Goal: Book appointment/travel/reservation

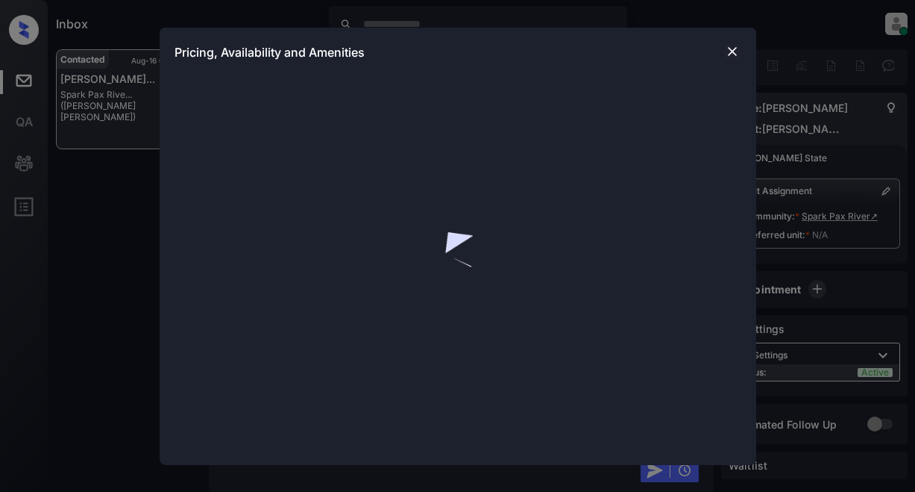
scroll to position [1632, 0]
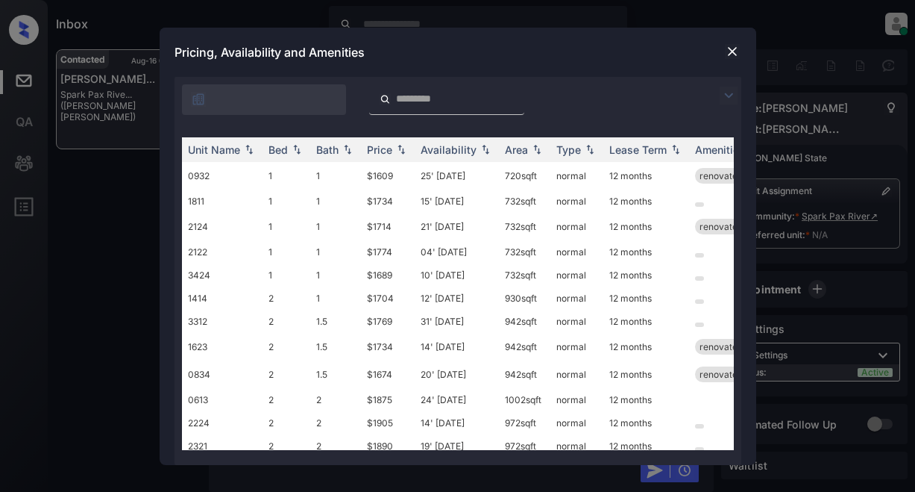
click at [727, 101] on img at bounding box center [729, 96] width 18 height 18
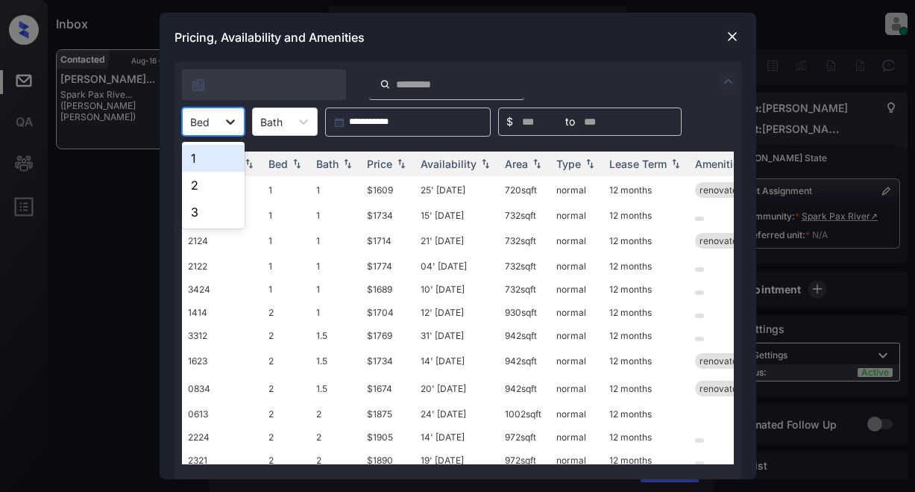
click at [241, 129] on div at bounding box center [230, 121] width 27 height 27
click at [219, 187] on div "2" at bounding box center [213, 185] width 63 height 27
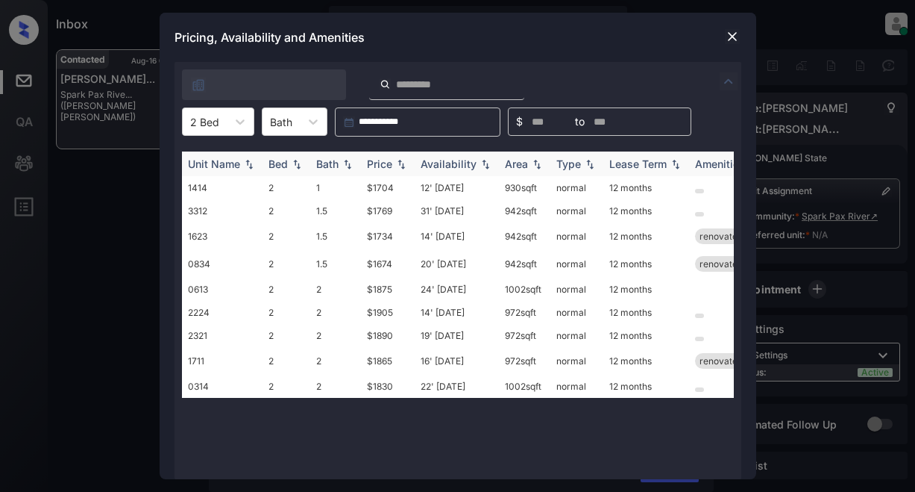
click at [394, 166] on img at bounding box center [401, 164] width 15 height 10
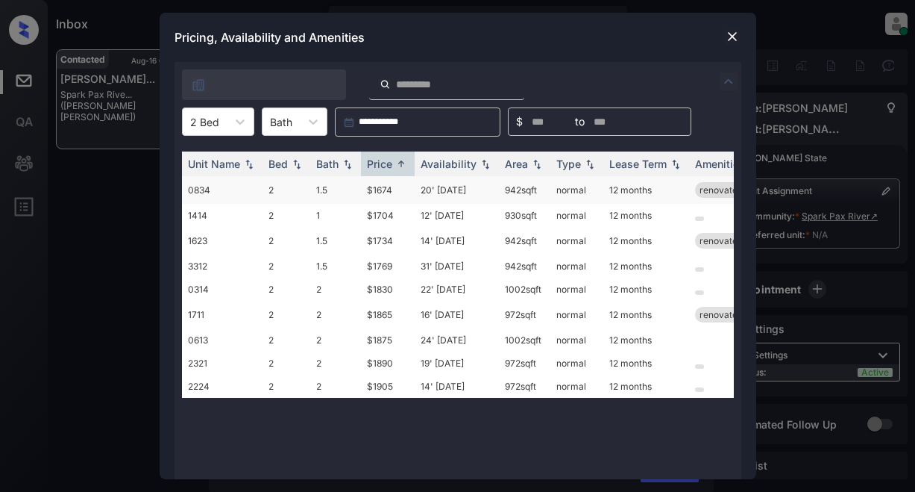
click at [383, 190] on td "$1674" at bounding box center [388, 190] width 54 height 28
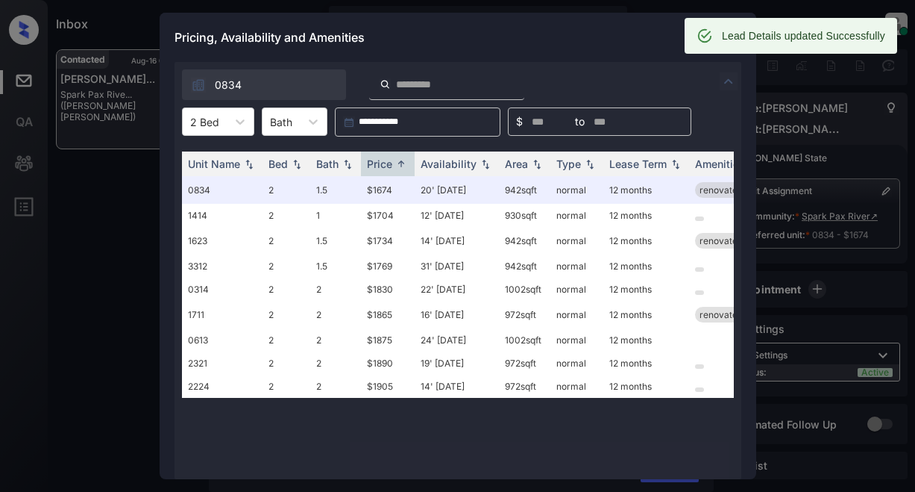
drag, startPoint x: 637, startPoint y: 39, endPoint x: 669, endPoint y: 26, distance: 34.5
click at [637, 38] on div "Pricing, Availability and Amenities" at bounding box center [458, 37] width 597 height 49
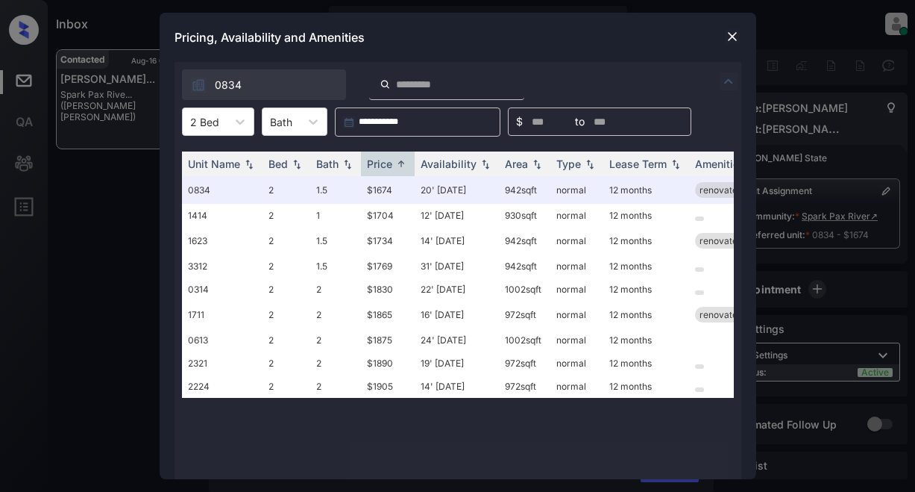
click at [647, 37] on div "Pricing, Availability and Amenities" at bounding box center [458, 37] width 597 height 49
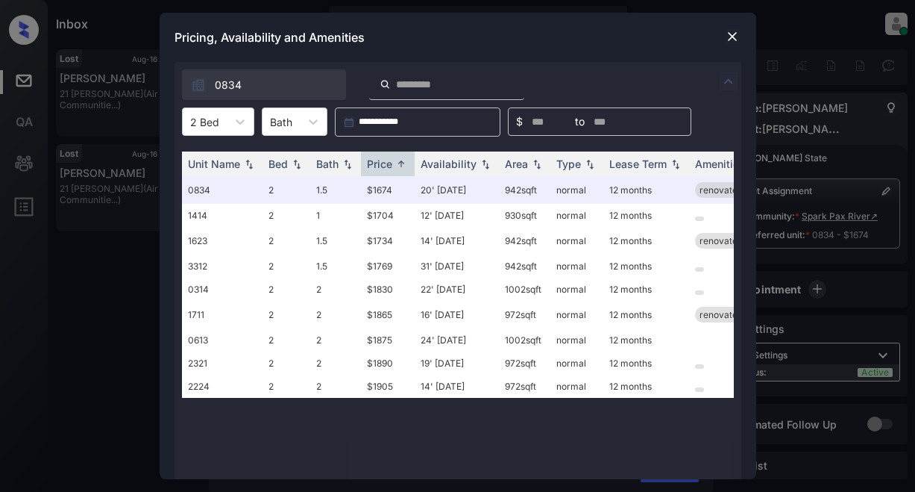
click at [730, 38] on img at bounding box center [732, 36] width 15 height 15
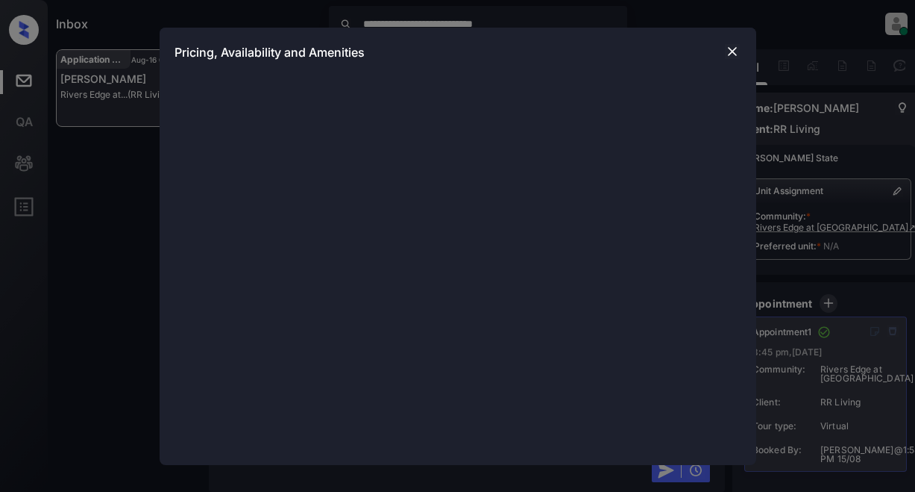
scroll to position [6906, 0]
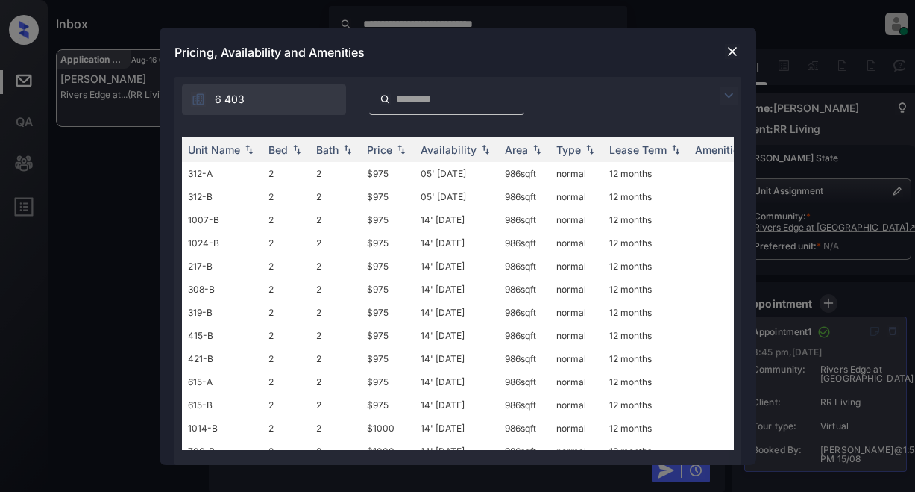
click at [727, 89] on img at bounding box center [729, 96] width 18 height 18
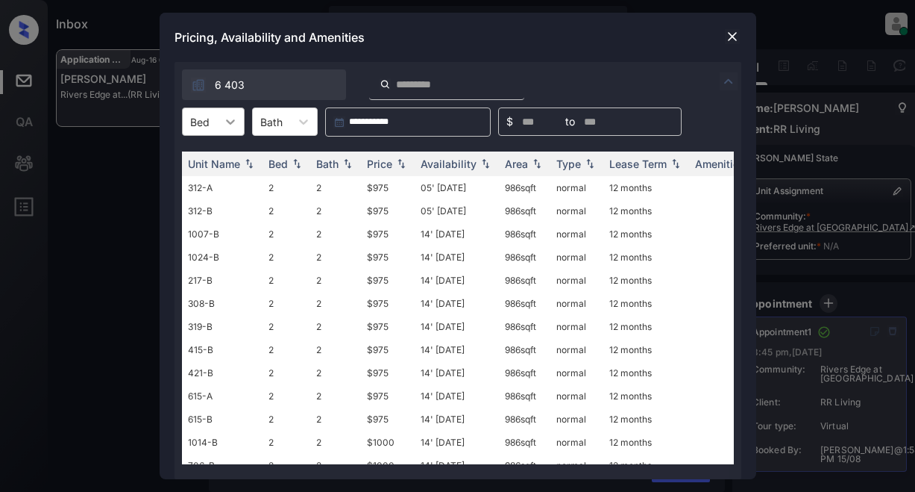
click at [231, 127] on icon at bounding box center [230, 121] width 15 height 15
click at [216, 160] on div "2" at bounding box center [213, 158] width 63 height 27
click at [385, 166] on div "Price" at bounding box center [379, 163] width 25 height 13
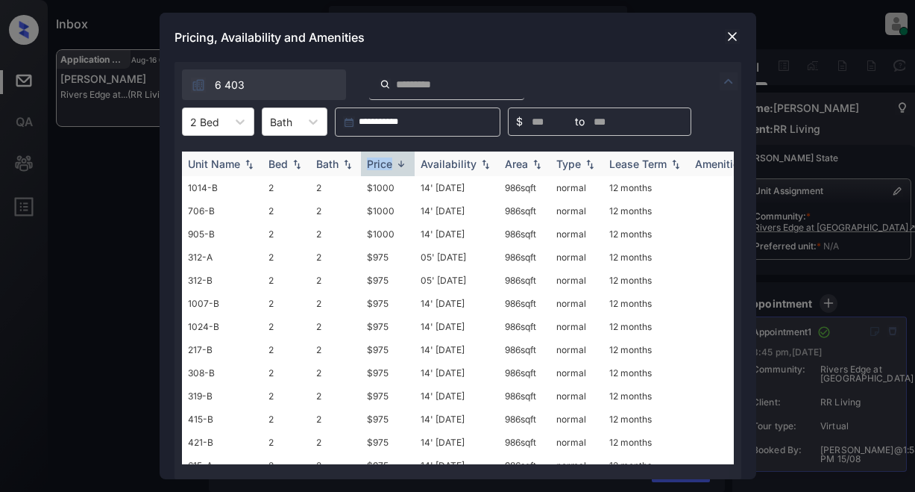
click at [385, 166] on div "Price" at bounding box center [379, 163] width 25 height 13
click at [375, 189] on td "$860" at bounding box center [388, 187] width 54 height 23
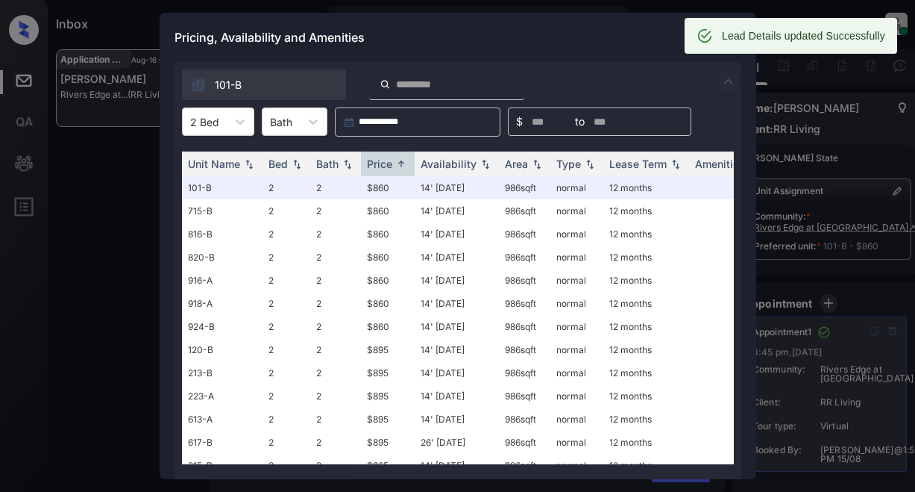
click at [594, 47] on div "Pricing, Availability and Amenities" at bounding box center [458, 37] width 597 height 49
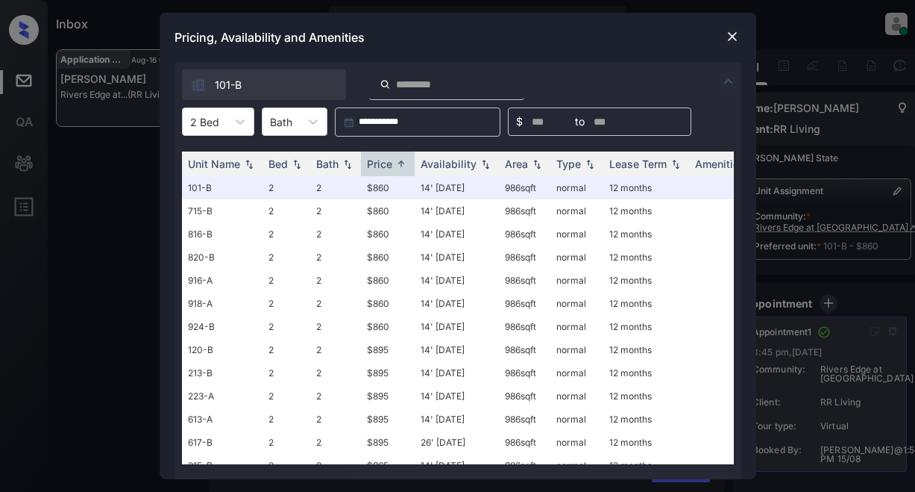
click at [726, 82] on img at bounding box center [729, 81] width 18 height 18
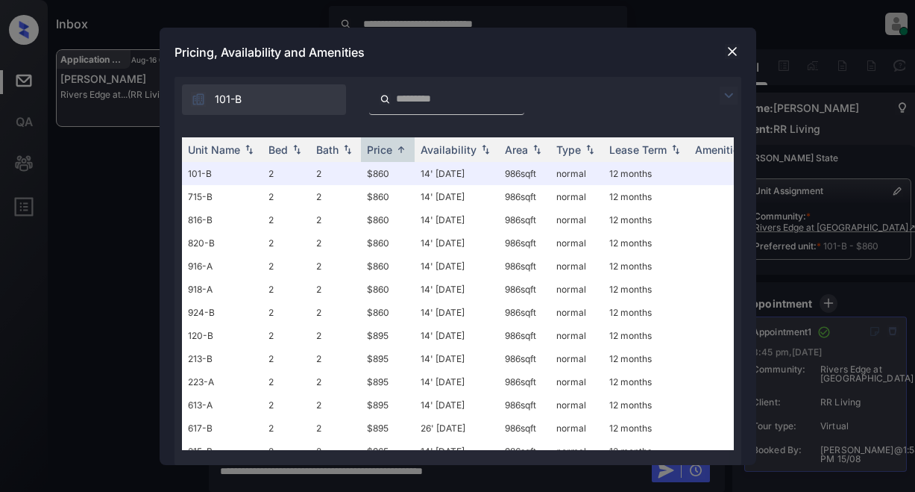
click at [727, 52] on img at bounding box center [732, 51] width 15 height 15
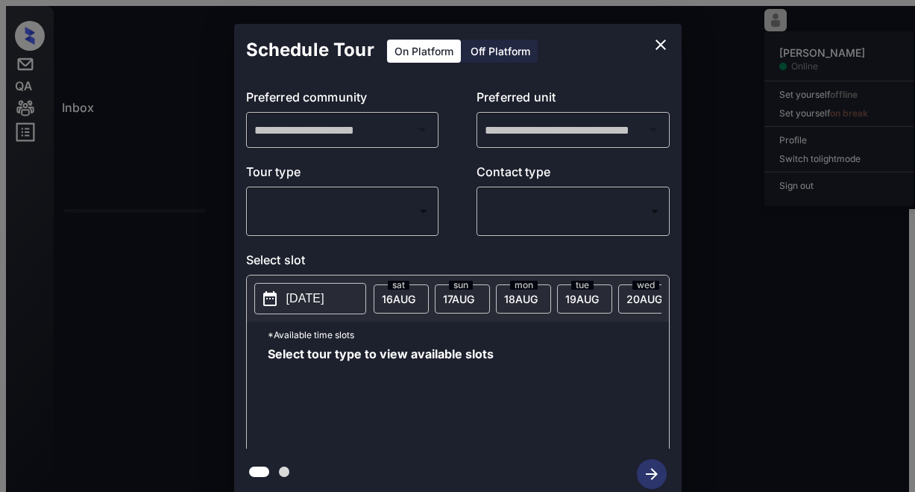
scroll to position [4295, 0]
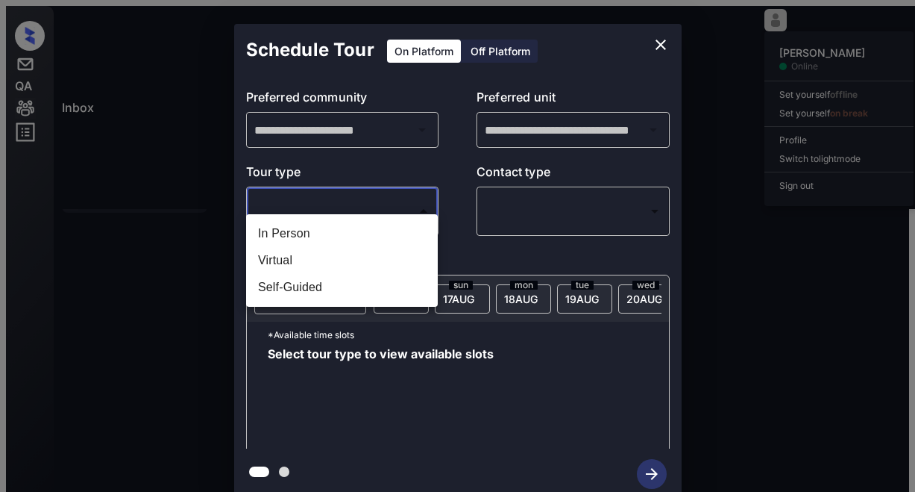
click at [351, 200] on body "**********" at bounding box center [458, 311] width 904 height 610
click at [299, 233] on li "In Person" at bounding box center [342, 233] width 192 height 27
type input "********"
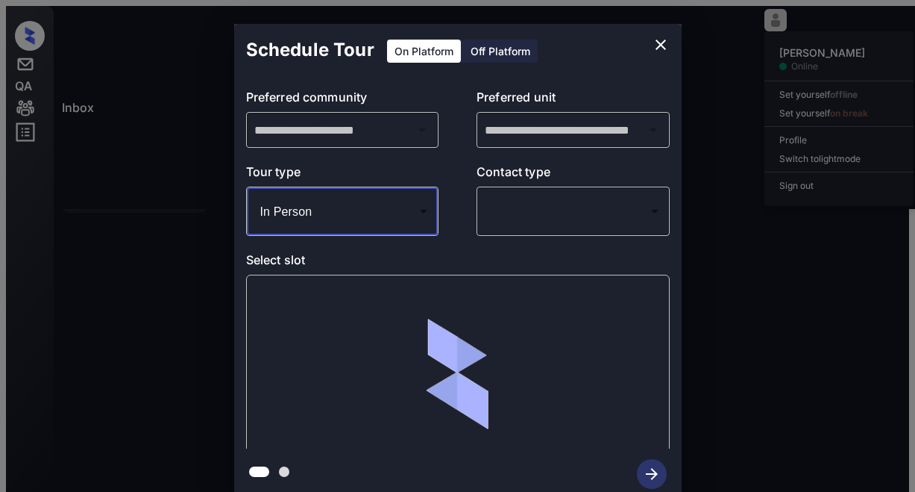
click at [503, 201] on body "**********" at bounding box center [458, 311] width 904 height 610
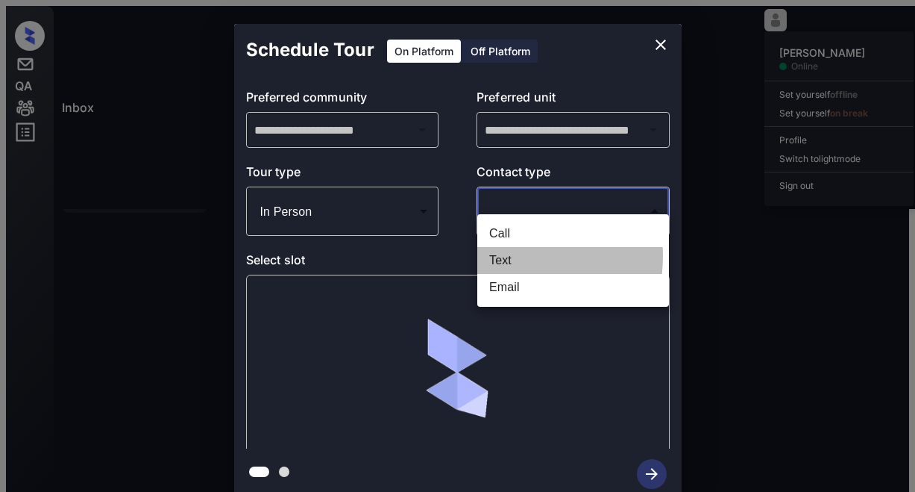
click at [503, 254] on li "Text" at bounding box center [574, 260] width 192 height 27
type input "****"
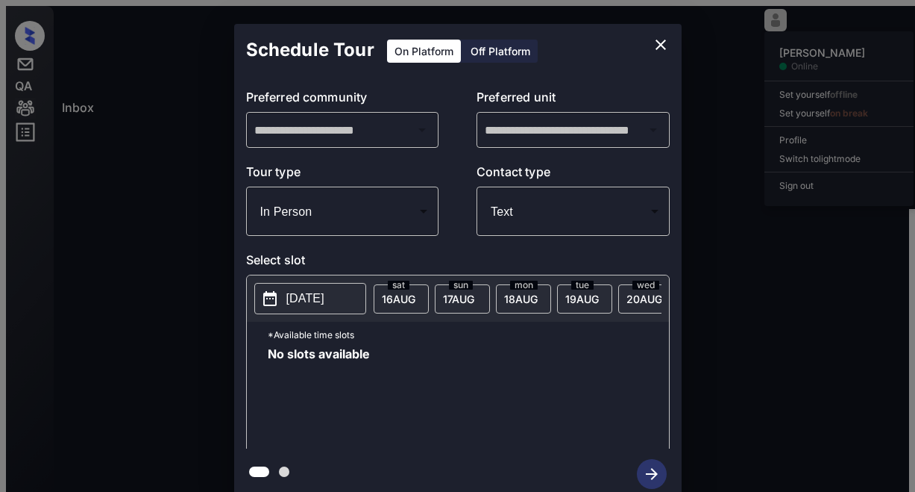
drag, startPoint x: 480, startPoint y: 231, endPoint x: 486, endPoint y: 225, distance: 7.9
click at [480, 251] on p "Select slot" at bounding box center [458, 263] width 424 height 24
click at [310, 289] on p "2025-08-16" at bounding box center [306, 298] width 38 height 18
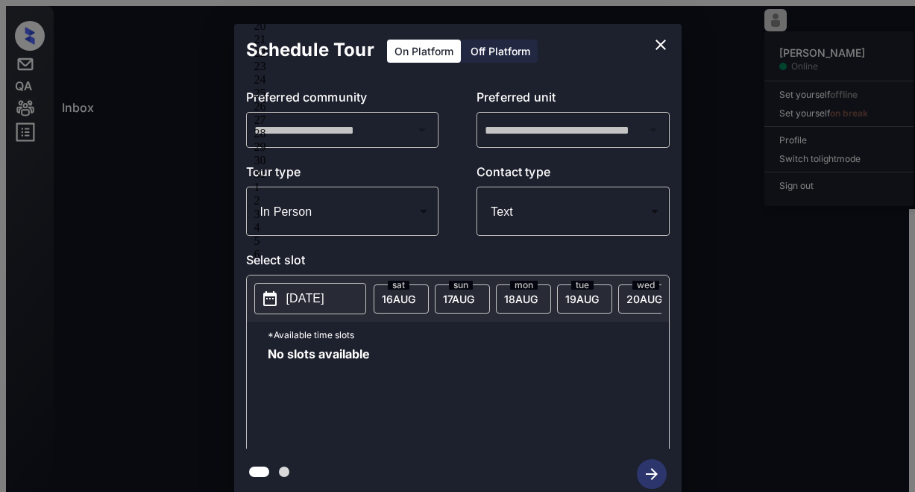
click at [408, 348] on div "No slots available" at bounding box center [468, 407] width 401 height 119
click at [666, 48] on icon "close" at bounding box center [661, 45] width 18 height 18
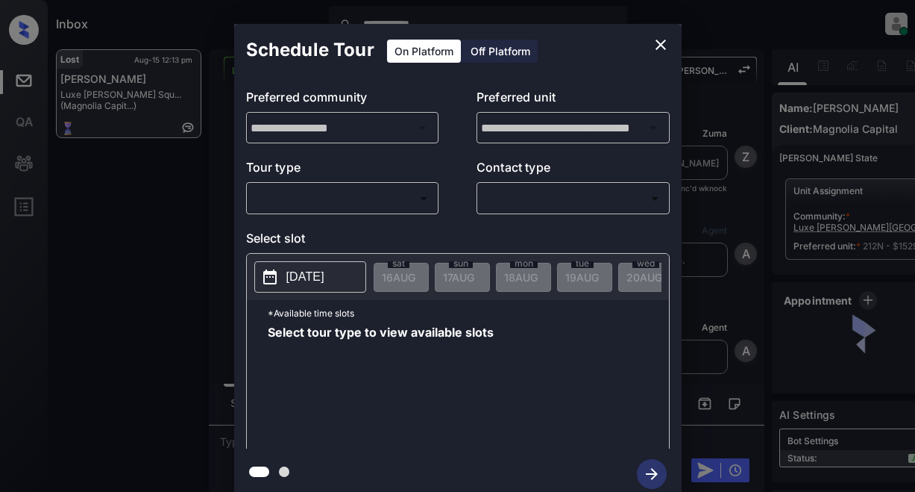
scroll to position [2749, 0]
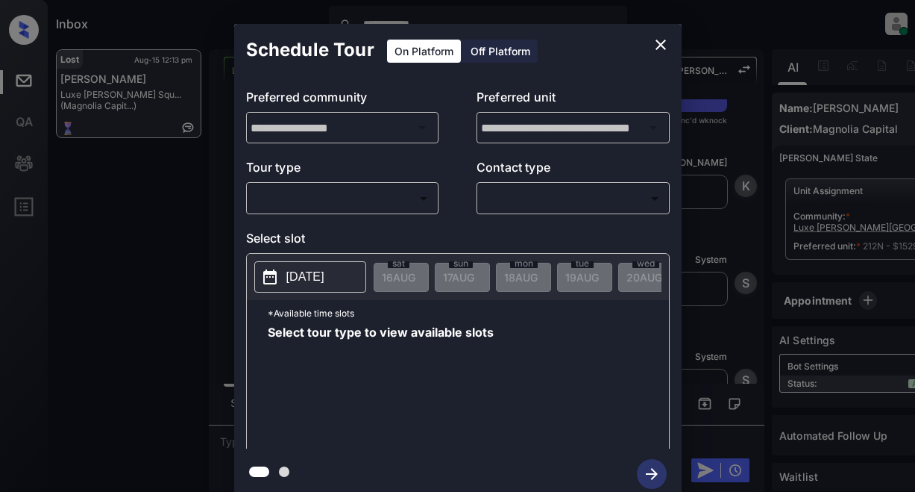
click at [378, 195] on body "**********" at bounding box center [457, 246] width 915 height 492
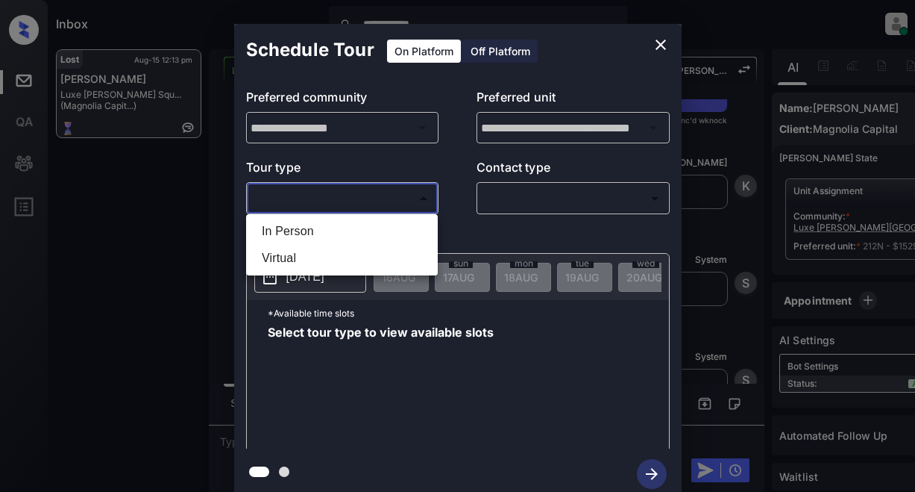
click at [307, 234] on li "In Person" at bounding box center [342, 231] width 184 height 27
type input "********"
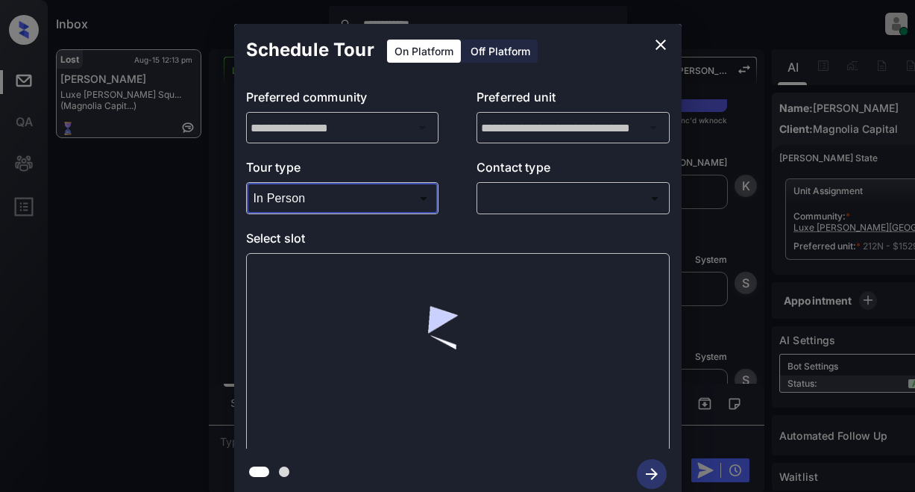
click at [518, 199] on body "**********" at bounding box center [457, 246] width 915 height 492
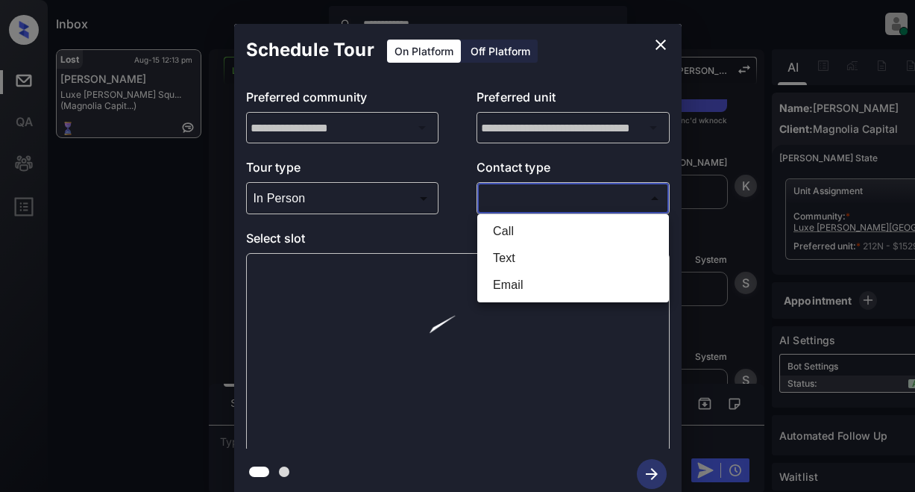
click at [504, 256] on li "Text" at bounding box center [573, 258] width 184 height 27
type input "****"
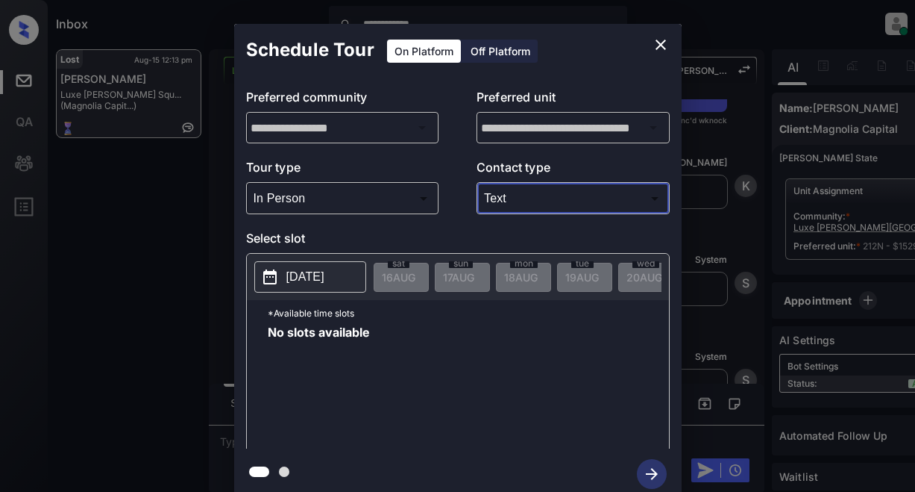
click at [299, 278] on p "2025-08-16" at bounding box center [306, 277] width 38 height 18
click at [300, 281] on p "2025-08-16" at bounding box center [306, 277] width 38 height 18
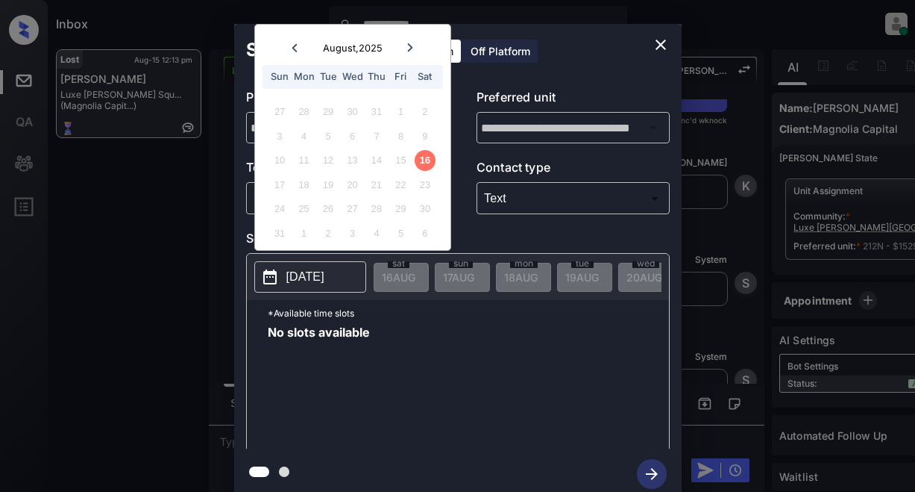
click at [664, 46] on icon "close" at bounding box center [661, 45] width 18 height 18
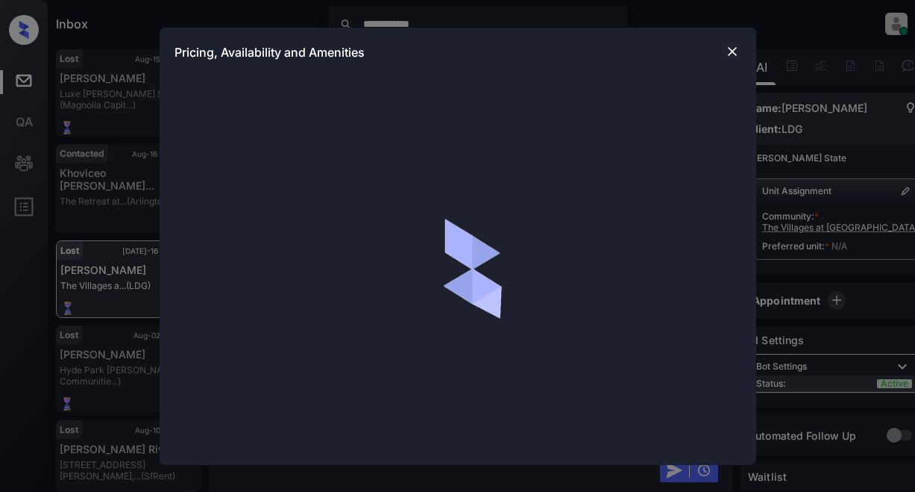
scroll to position [5104, 0]
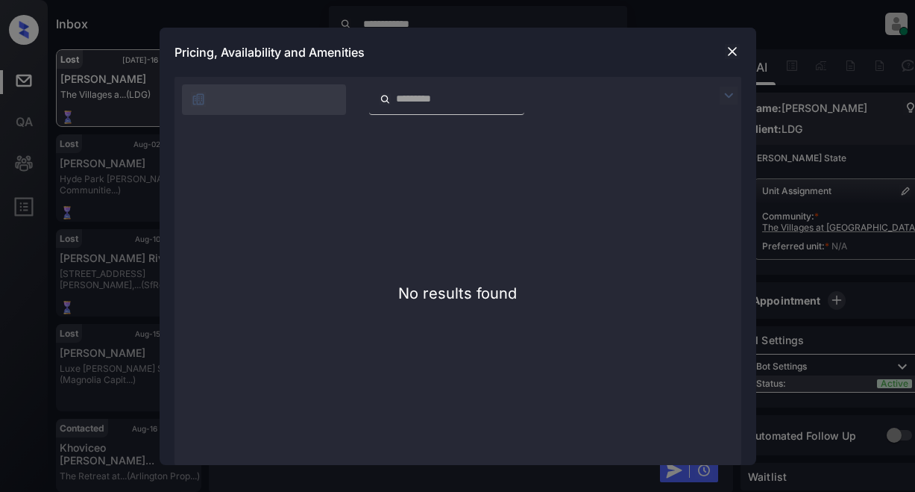
click at [727, 46] on img at bounding box center [732, 51] width 15 height 15
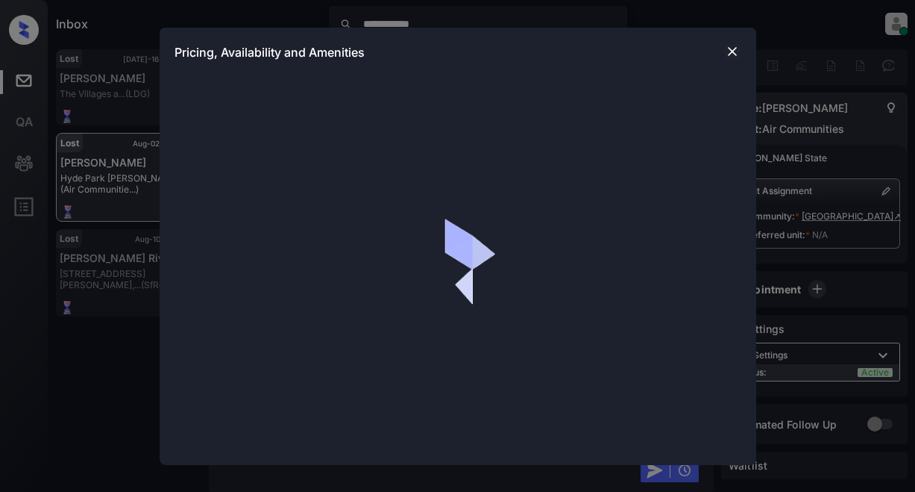
scroll to position [8803, 0]
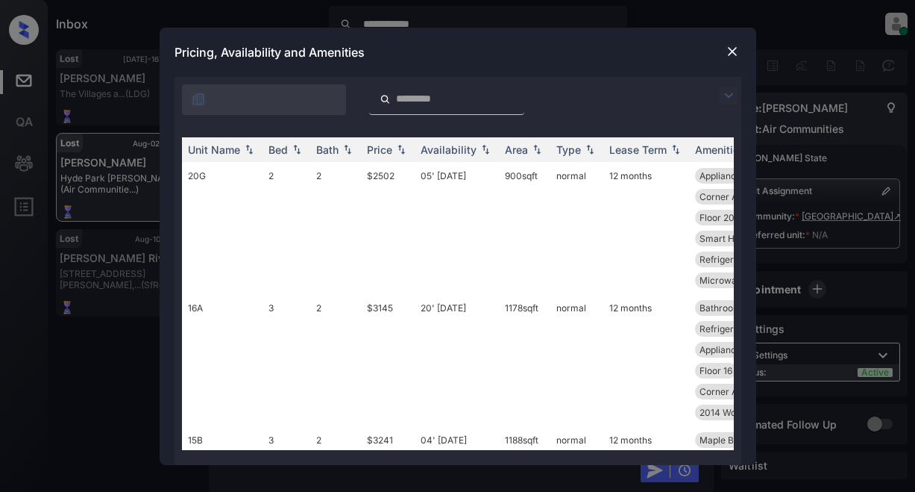
click at [731, 97] on img at bounding box center [729, 96] width 18 height 18
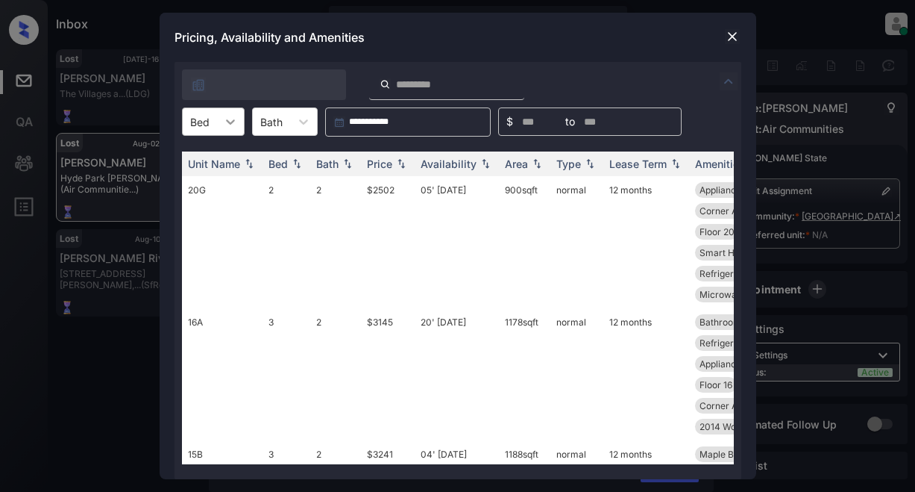
click at [237, 127] on icon at bounding box center [230, 121] width 15 height 15
click at [735, 36] on img at bounding box center [732, 36] width 15 height 15
